Goal: Navigation & Orientation: Find specific page/section

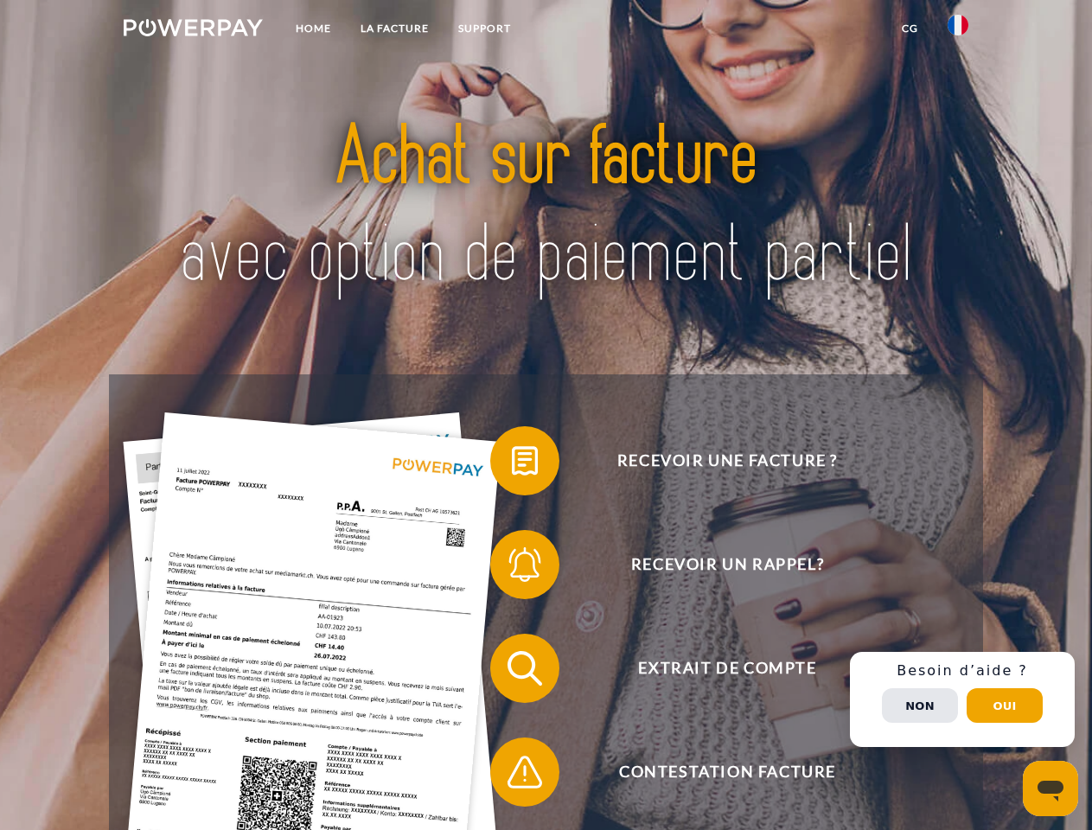
click at [193, 30] on img at bounding box center [193, 27] width 139 height 17
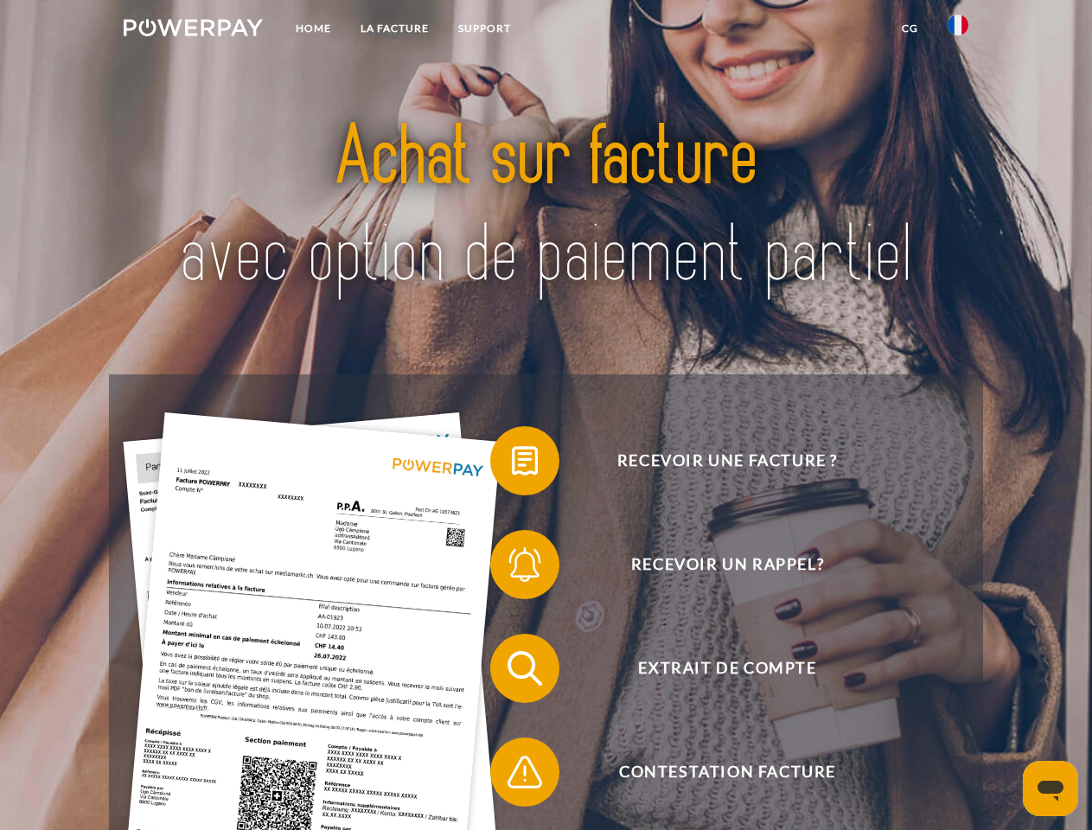
click at [958, 30] on img at bounding box center [957, 25] width 21 height 21
click at [909, 29] on link "CG" at bounding box center [910, 28] width 46 height 31
click at [512, 464] on span at bounding box center [498, 460] width 86 height 86
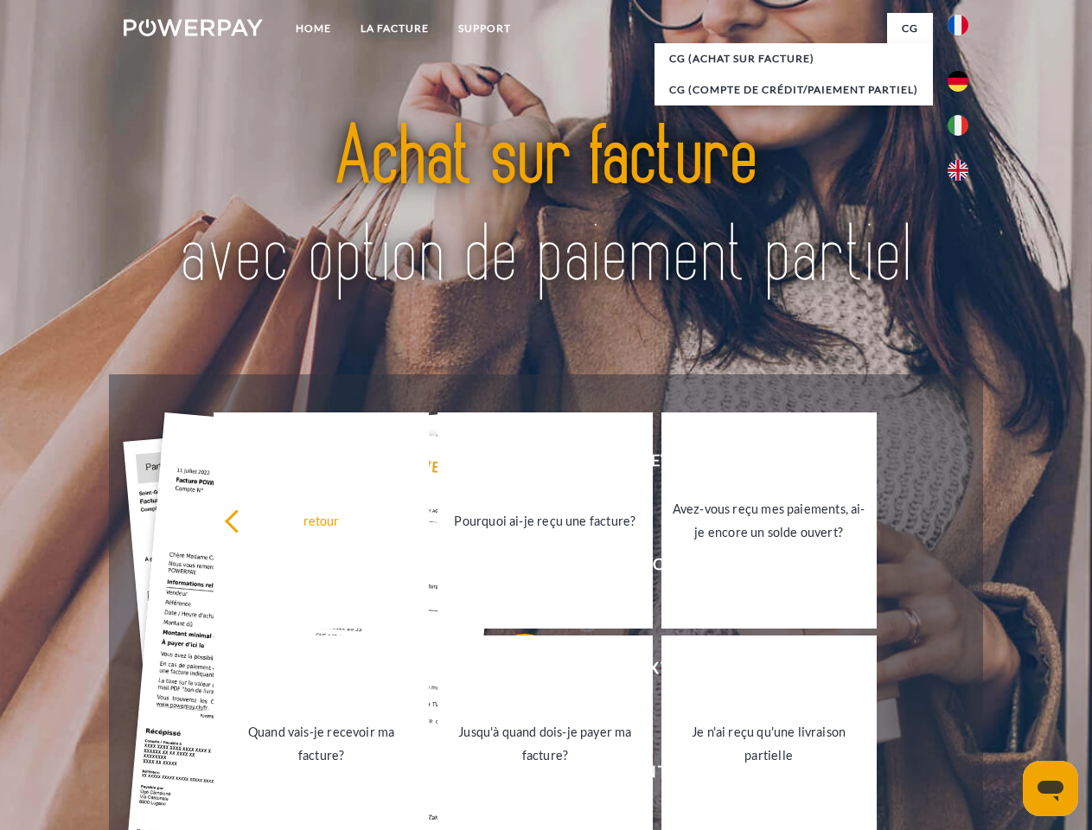
click at [512, 568] on link "Pourquoi ai-je reçu une facture?" at bounding box center [544, 520] width 215 height 216
click at [512, 672] on span at bounding box center [498, 668] width 86 height 86
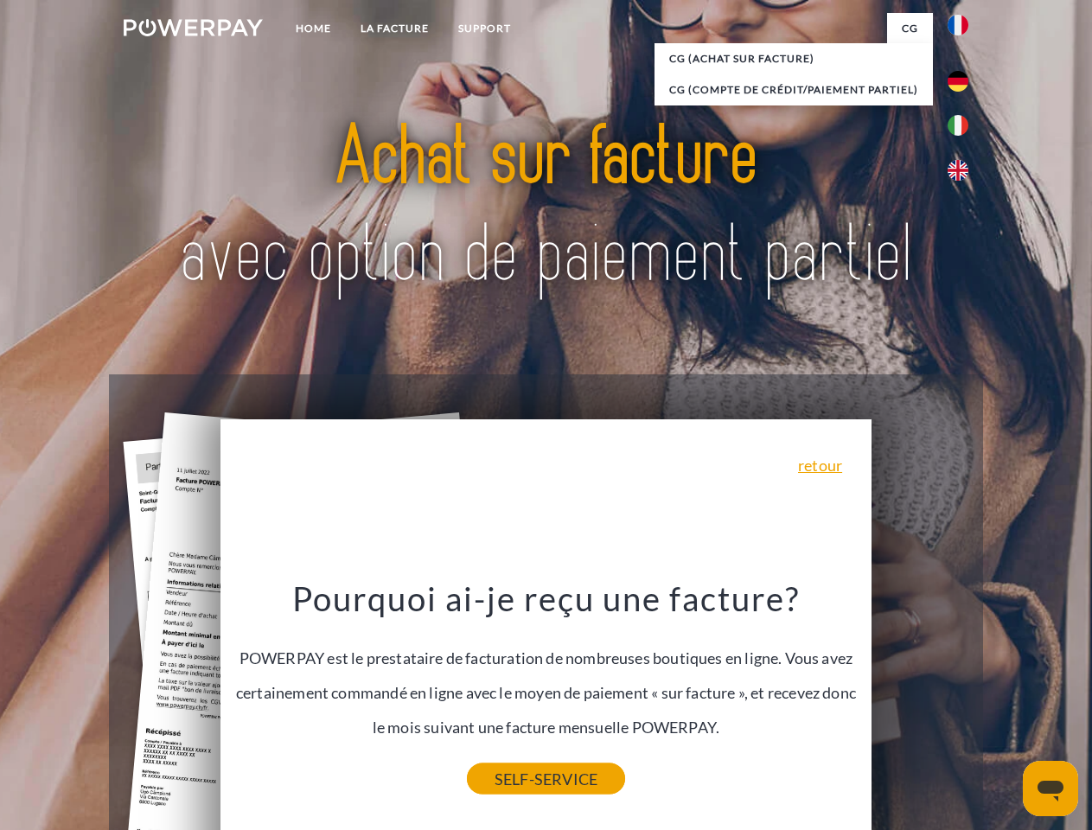
click at [512, 775] on link "SELF-SERVICE" at bounding box center [546, 778] width 158 height 31
click at [962, 699] on div "Recevoir une facture ? Recevoir un rappel? Extrait de compte retour" at bounding box center [545, 719] width 873 height 691
click at [920, 703] on span "Extrait de compte" at bounding box center [726, 668] width 423 height 69
click at [1004, 705] on header "Home LA FACTURE Support" at bounding box center [546, 597] width 1092 height 1194
